Goal: Find specific page/section: Find specific page/section

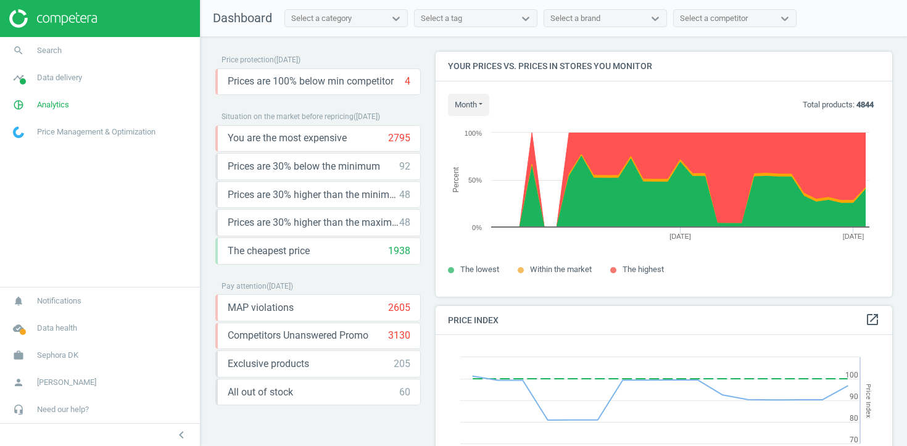
scroll to position [285, 457]
click at [120, 74] on link "timeline Data delivery" at bounding box center [100, 77] width 200 height 27
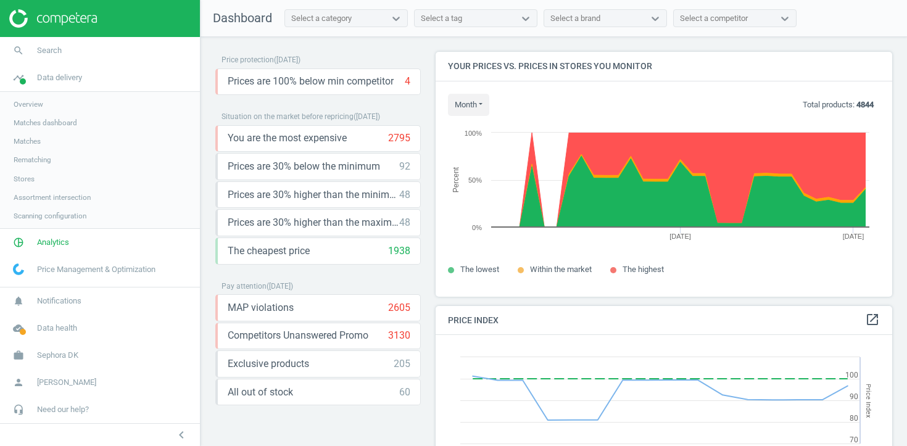
click at [39, 178] on link "Stores" at bounding box center [100, 179] width 200 height 19
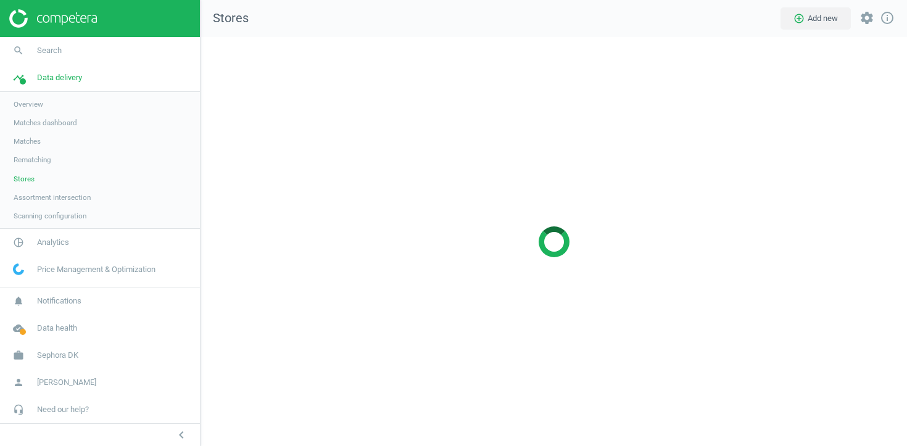
scroll to position [410, 707]
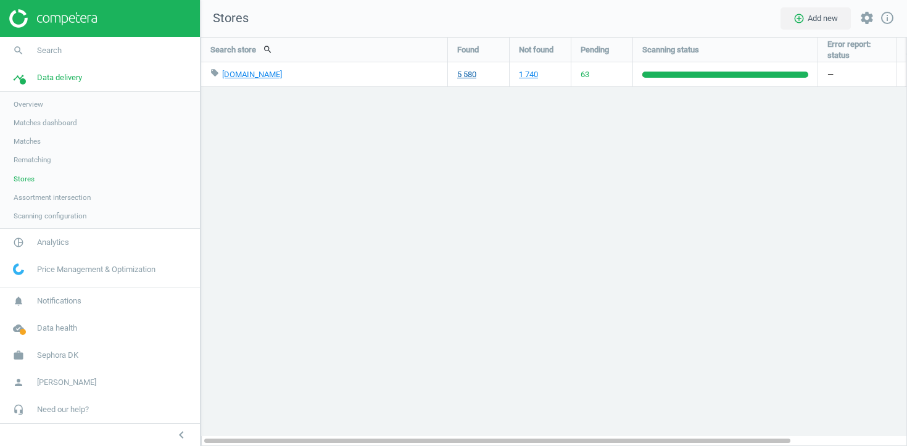
click at [469, 75] on link "5 580" at bounding box center [466, 74] width 19 height 11
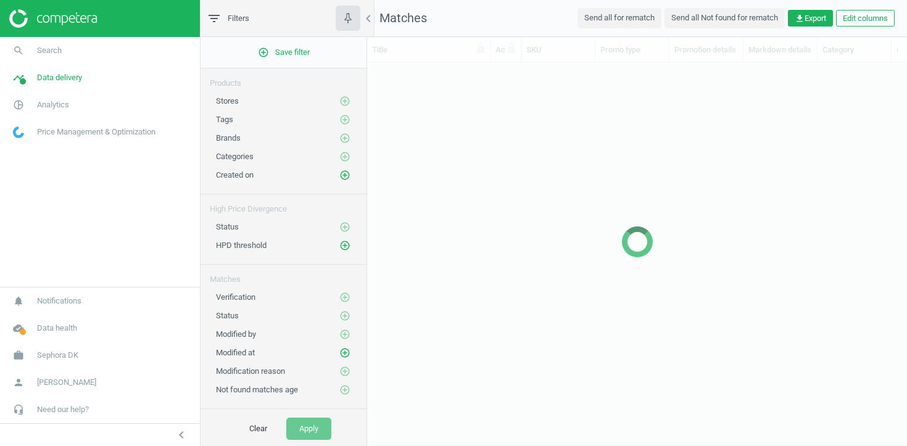
scroll to position [360, 540]
